Goal: Information Seeking & Learning: Learn about a topic

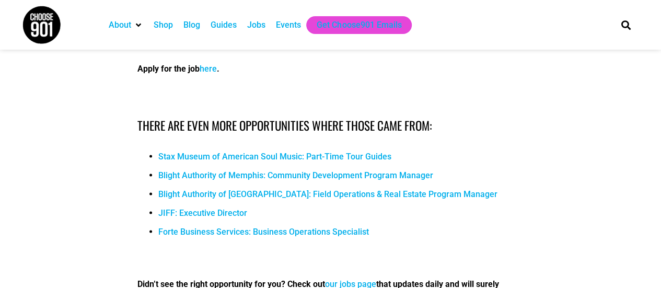
scroll to position [942, 0]
click at [245, 188] on link "Blight Authority of Memphis: Field Operations & Real Estate Program Manager" at bounding box center [327, 193] width 339 height 10
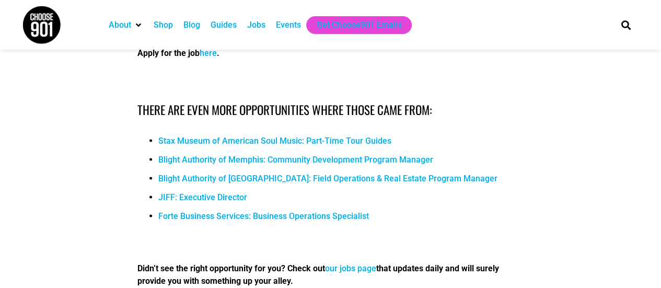
scroll to position [959, 0]
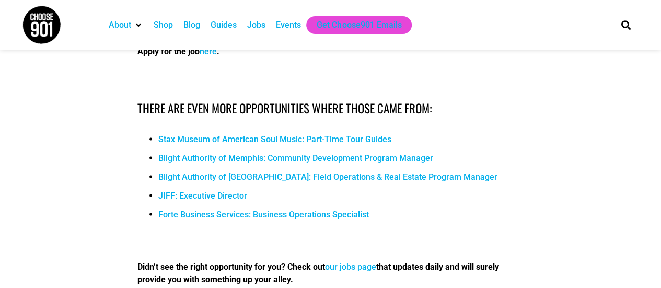
click at [288, 153] on link "Blight Authority of Memphis: Community Development Program Manager" at bounding box center [295, 158] width 275 height 10
click at [203, 190] on link "JIFF: Executive Director" at bounding box center [202, 195] width 89 height 10
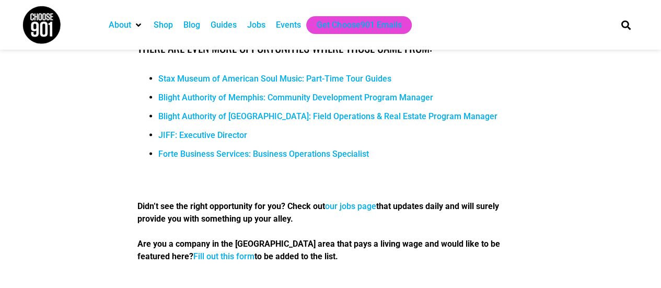
scroll to position [1019, 0]
click at [358, 201] on link "our jobs page" at bounding box center [350, 206] width 51 height 10
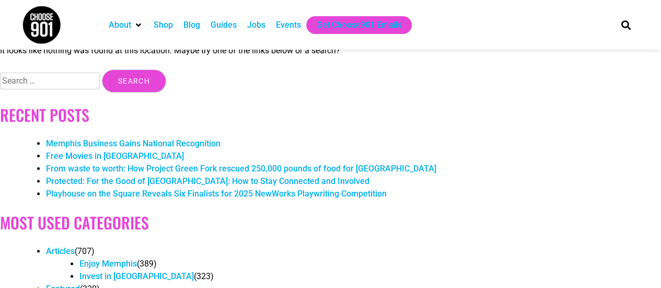
scroll to position [68, 0]
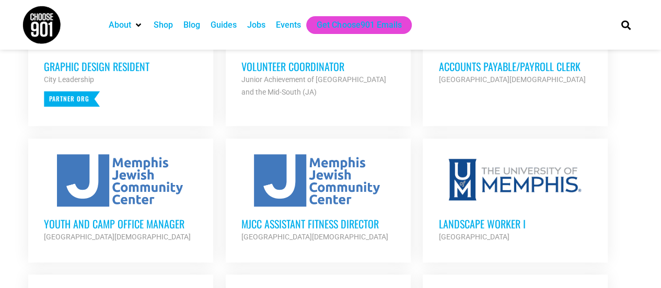
scroll to position [498, 0]
click at [150, 206] on div "Youth and Camp Office Manager [GEOGRAPHIC_DATA] Partner Org" at bounding box center [121, 224] width 154 height 37
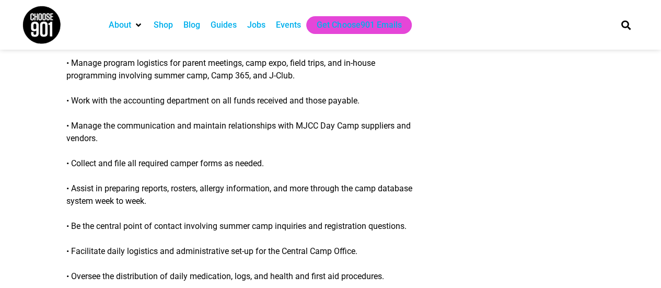
scroll to position [285, 0]
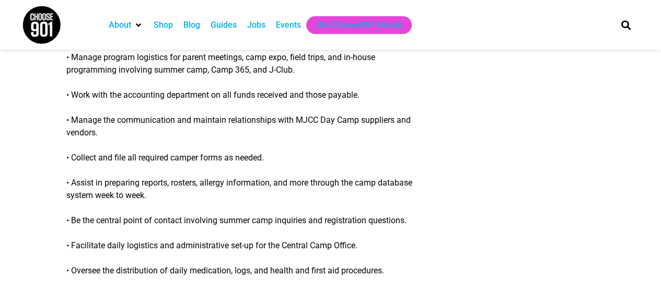
click at [402, 214] on p "• Be the central point of contact involving summer camp inquiries and registrat…" at bounding box center [244, 220] width 357 height 13
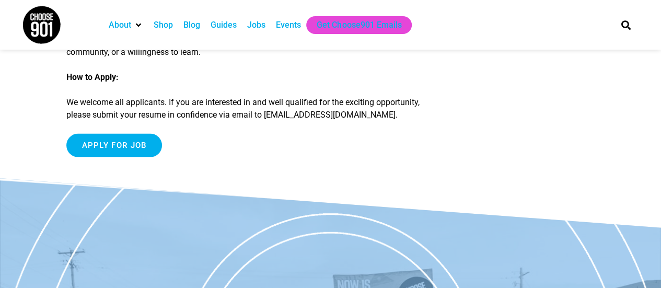
scroll to position [1066, 0]
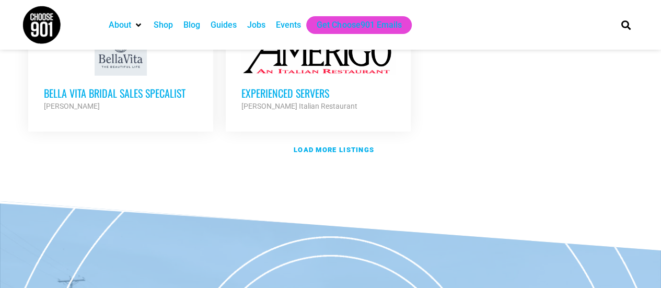
scroll to position [1377, 0]
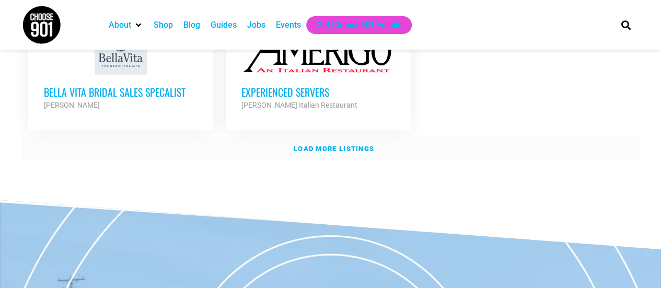
click at [327, 145] on strong "Load more listings" at bounding box center [334, 149] width 80 height 8
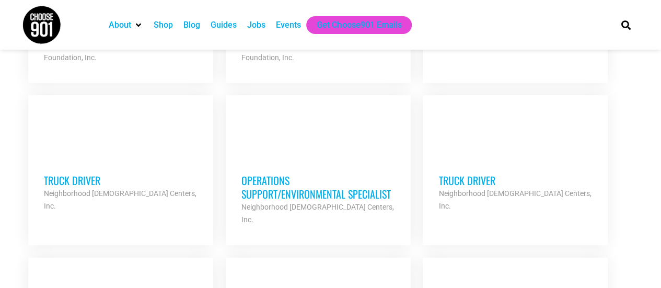
scroll to position [1720, 0]
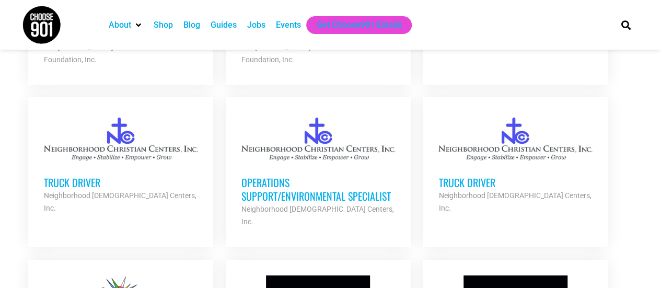
click at [309, 175] on h3 "Operations Support/Environmental Specialist" at bounding box center [318, 188] width 154 height 27
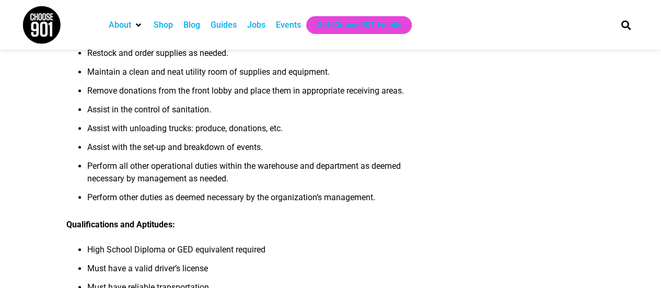
scroll to position [327, 0]
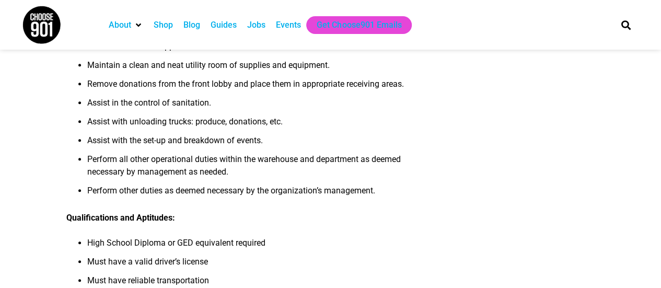
click at [259, 210] on div "STATUS: Full-Time, 35 hours per week COMPENSATION: $16.00 per hour General Purp…" at bounding box center [244, 147] width 357 height 721
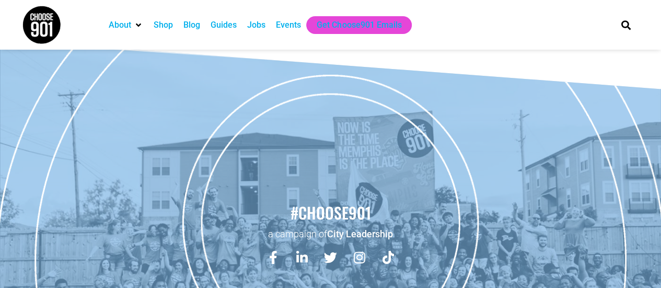
scroll to position [889, 0]
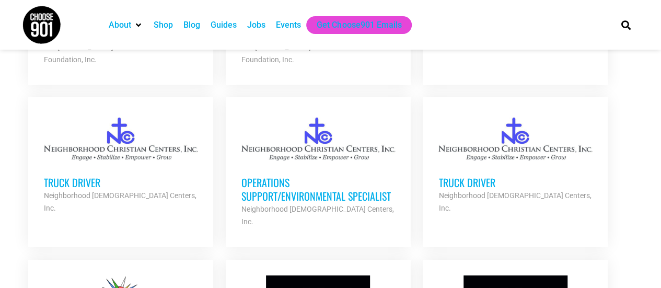
click at [315, 165] on div "Operations Support/Environmental Specialist Neighborhood [DEMOGRAPHIC_DATA] Cen…" at bounding box center [318, 196] width 154 height 63
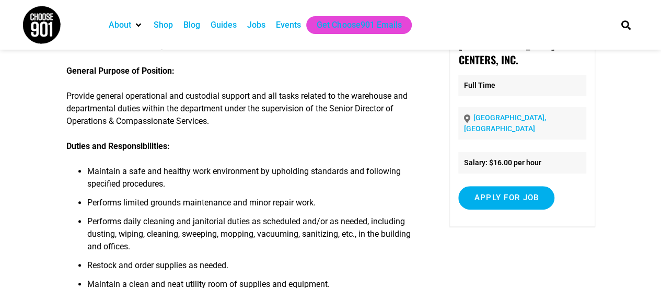
scroll to position [109, 0]
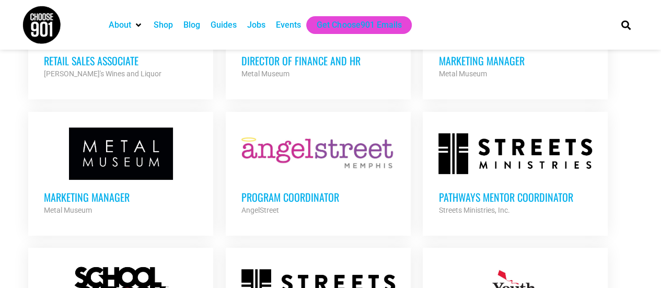
scroll to position [1971, 0]
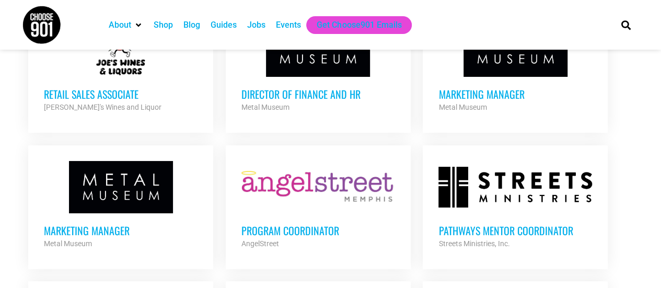
click at [494, 213] on div "Pathways Mentor Coordinator Streets Ministries, Inc. Partner Org" at bounding box center [515, 231] width 154 height 37
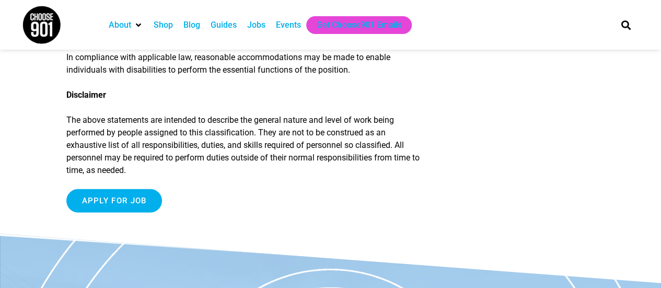
scroll to position [1026, 0]
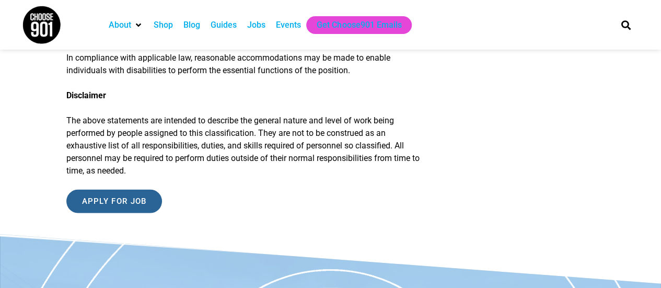
click at [140, 190] on input "Apply for job" at bounding box center [114, 202] width 96 height 24
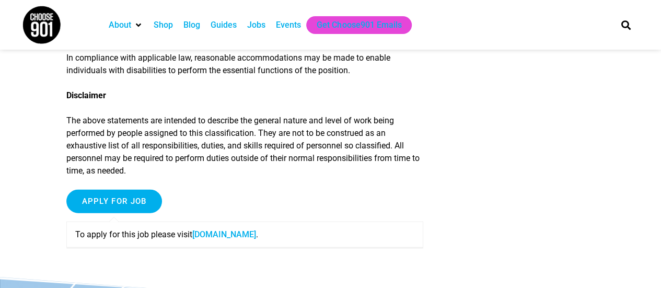
click at [225, 229] on link "[DOMAIN_NAME]" at bounding box center [224, 234] width 64 height 10
